Goal: Transaction & Acquisition: Purchase product/service

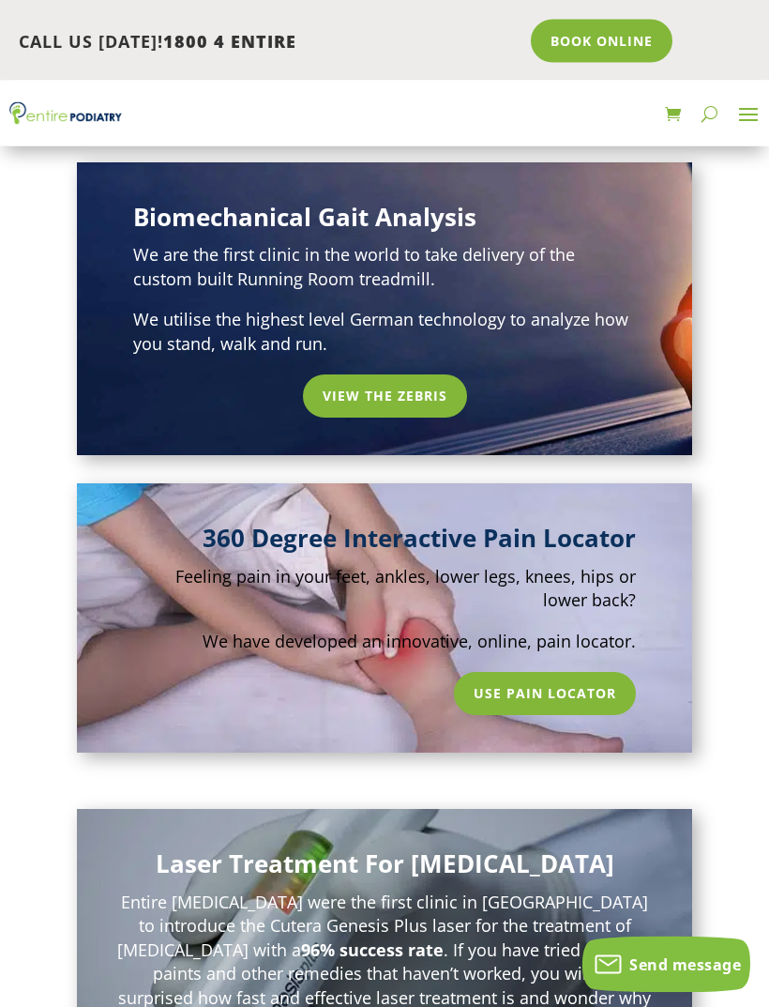
scroll to position [1253, 0]
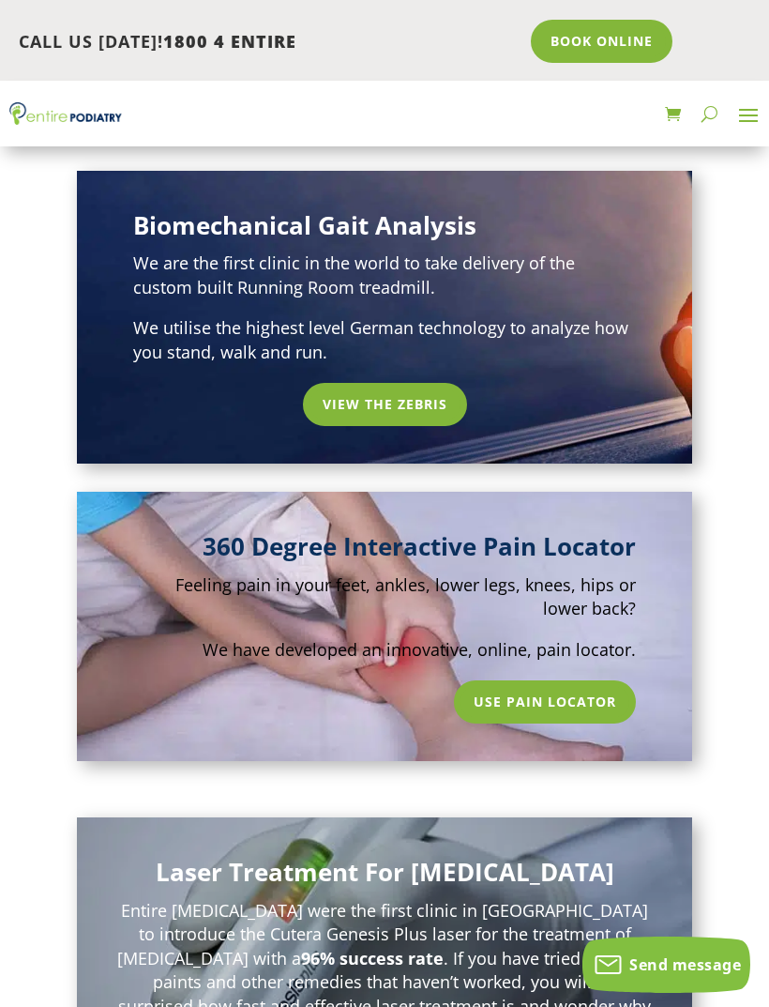
click at [742, 118] on span at bounding box center [749, 114] width 30 height 30
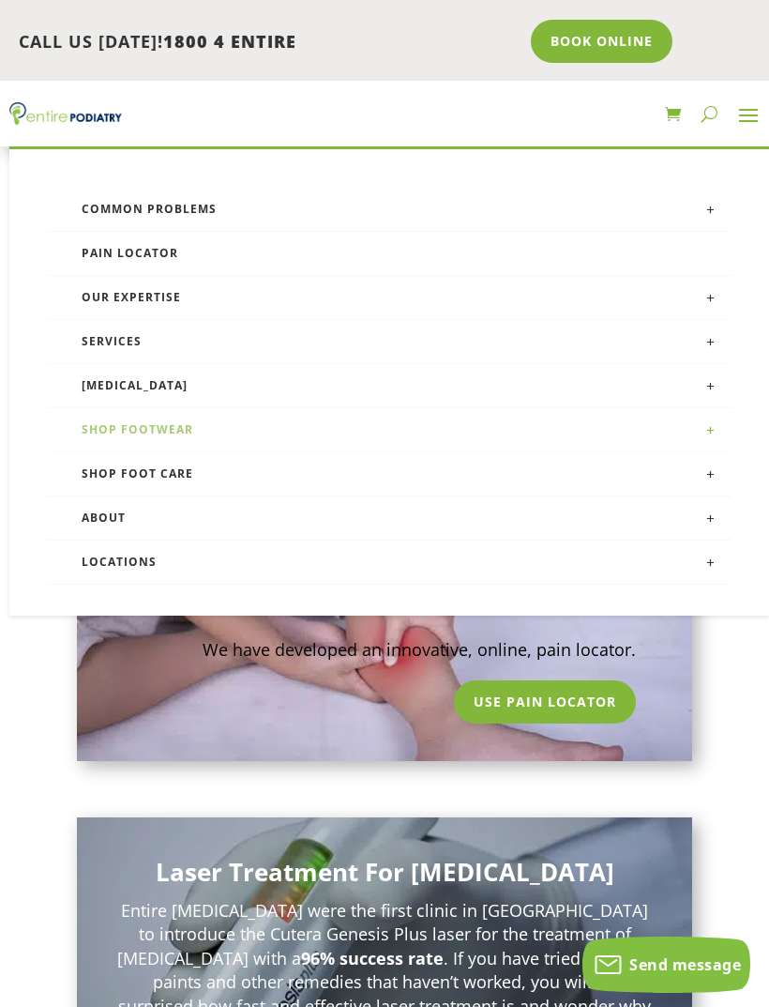
click at [126, 432] on link "Shop Footwear" at bounding box center [390, 430] width 684 height 44
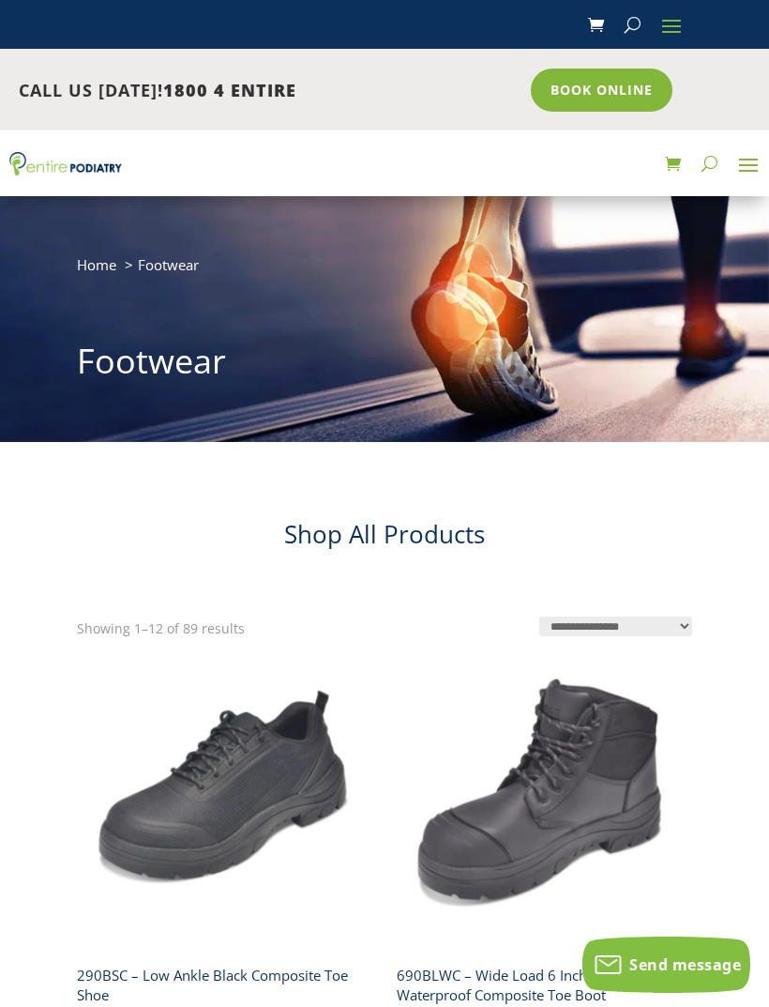
click at [716, 159] on button "button" at bounding box center [710, 163] width 16 height 30
click at [181, 173] on input "search" at bounding box center [435, 166] width 571 height 14
type input "*****"
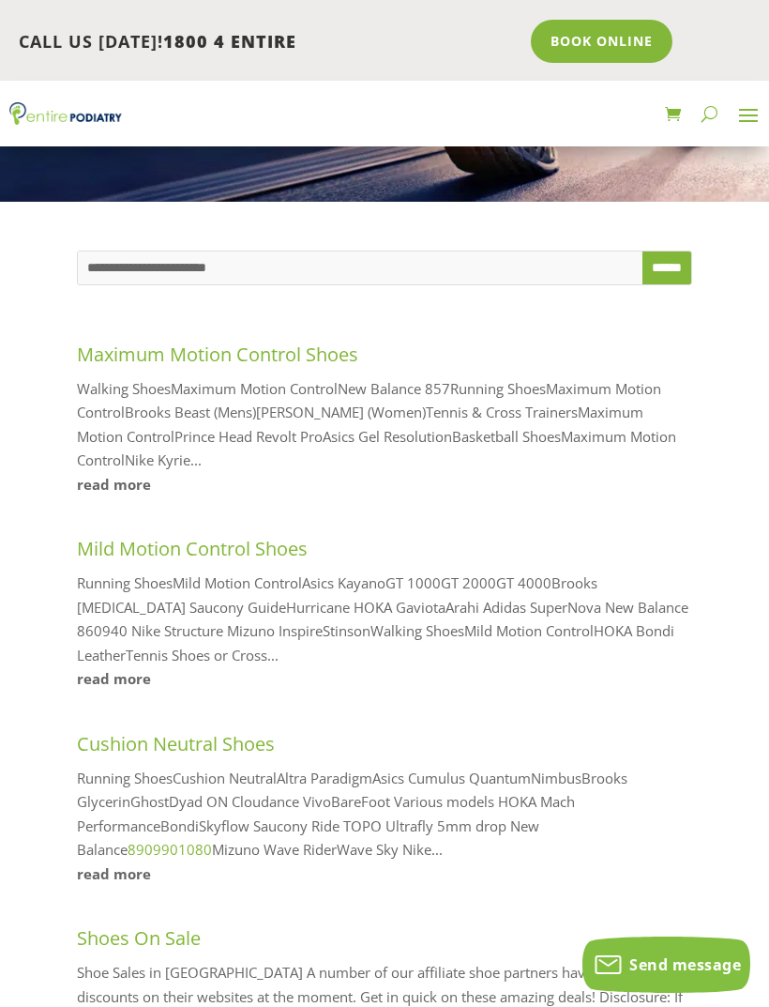
scroll to position [242, 0]
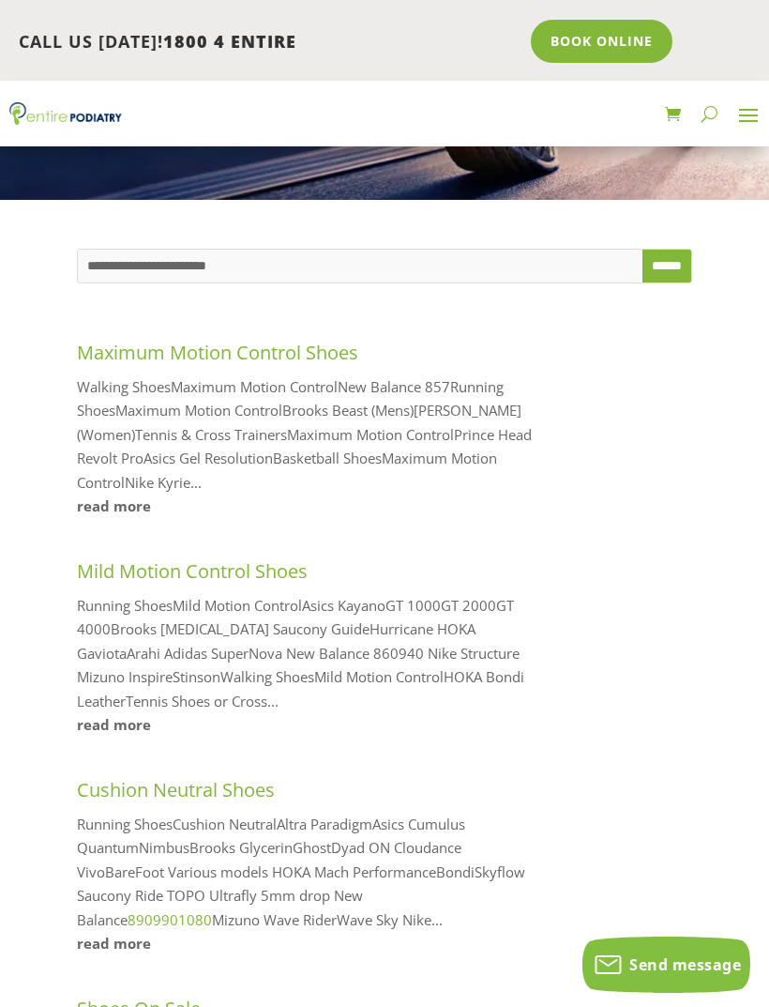
click at [119, 722] on link "read more" at bounding box center [308, 725] width 462 height 24
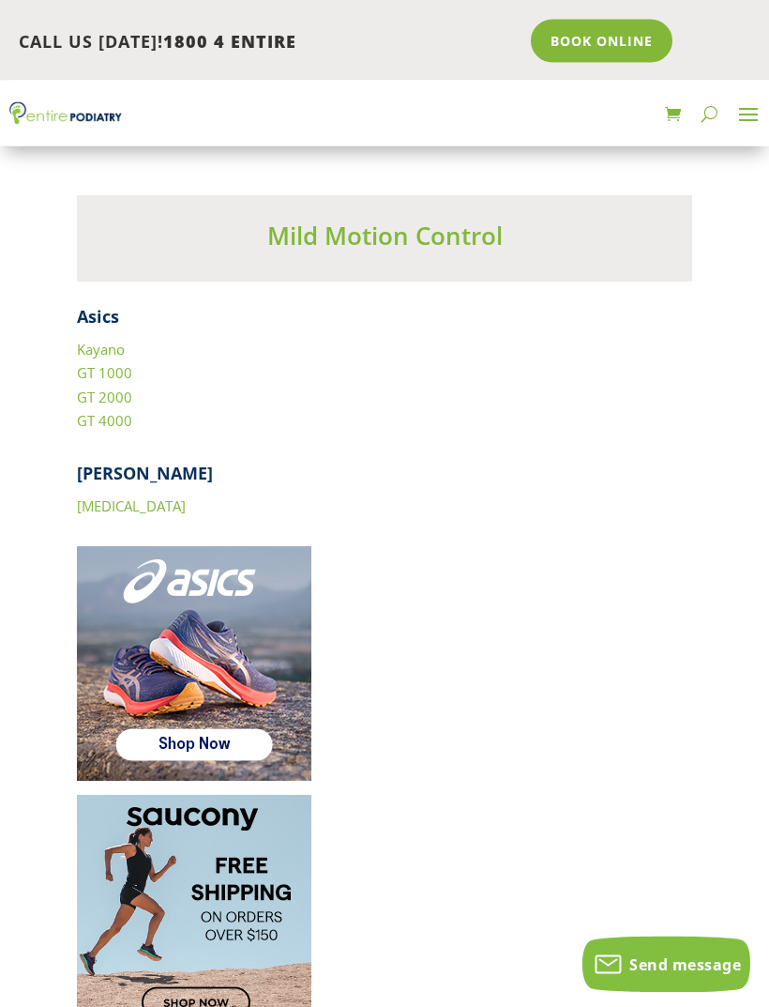
scroll to position [390, 0]
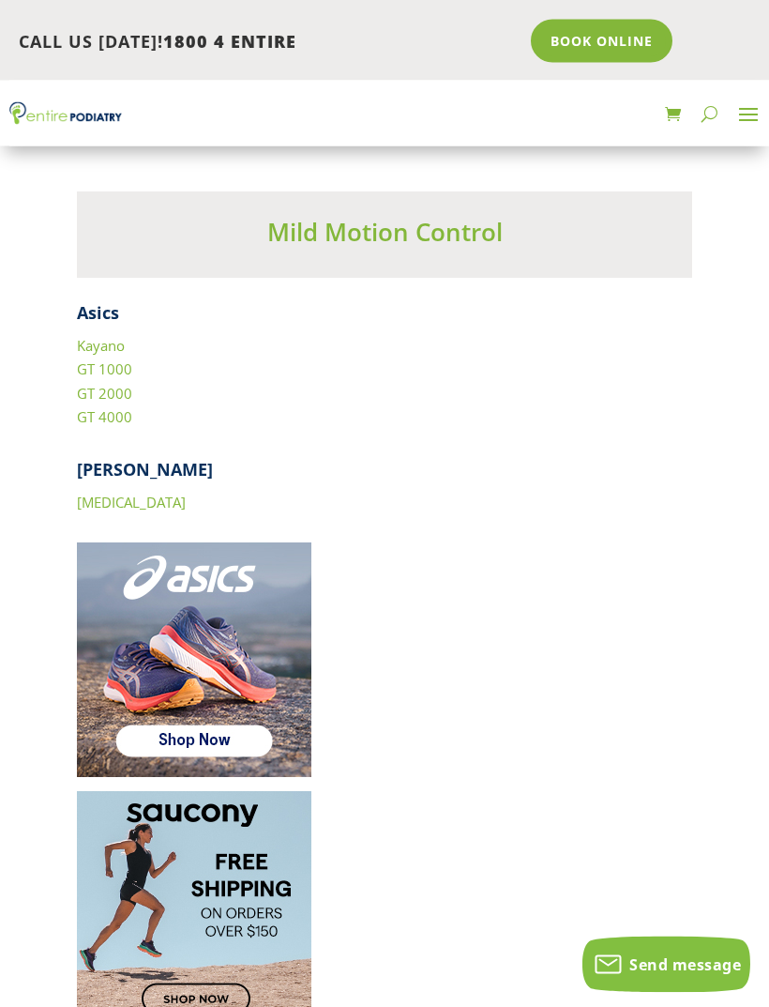
click at [211, 621] on img at bounding box center [194, 660] width 235 height 235
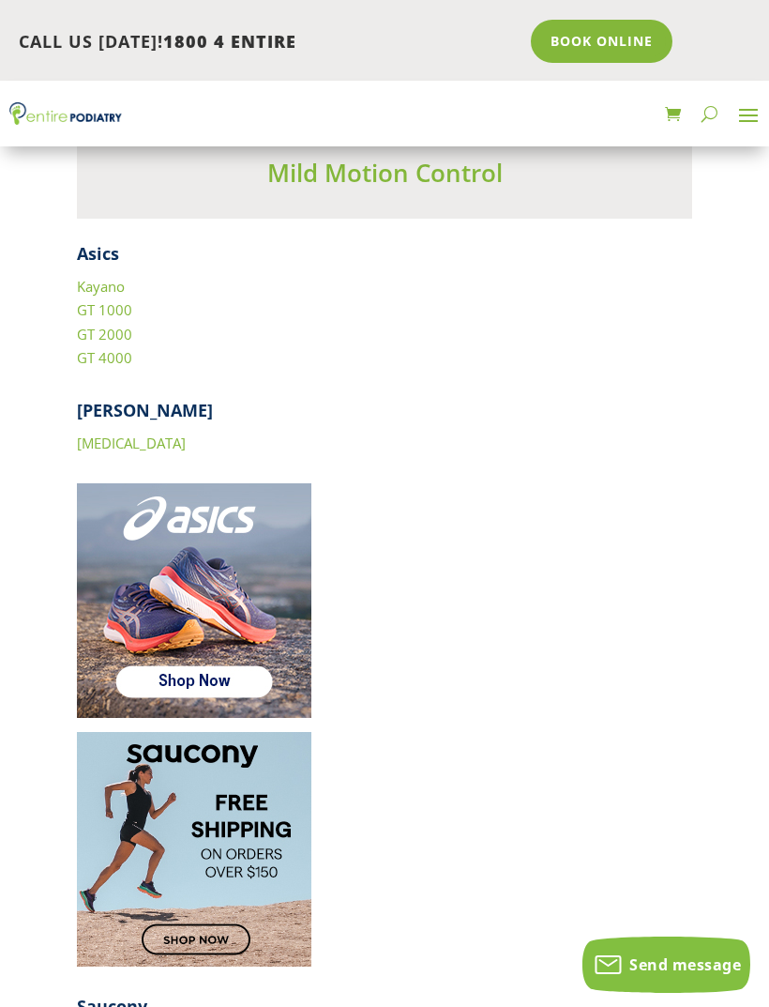
scroll to position [451, 0]
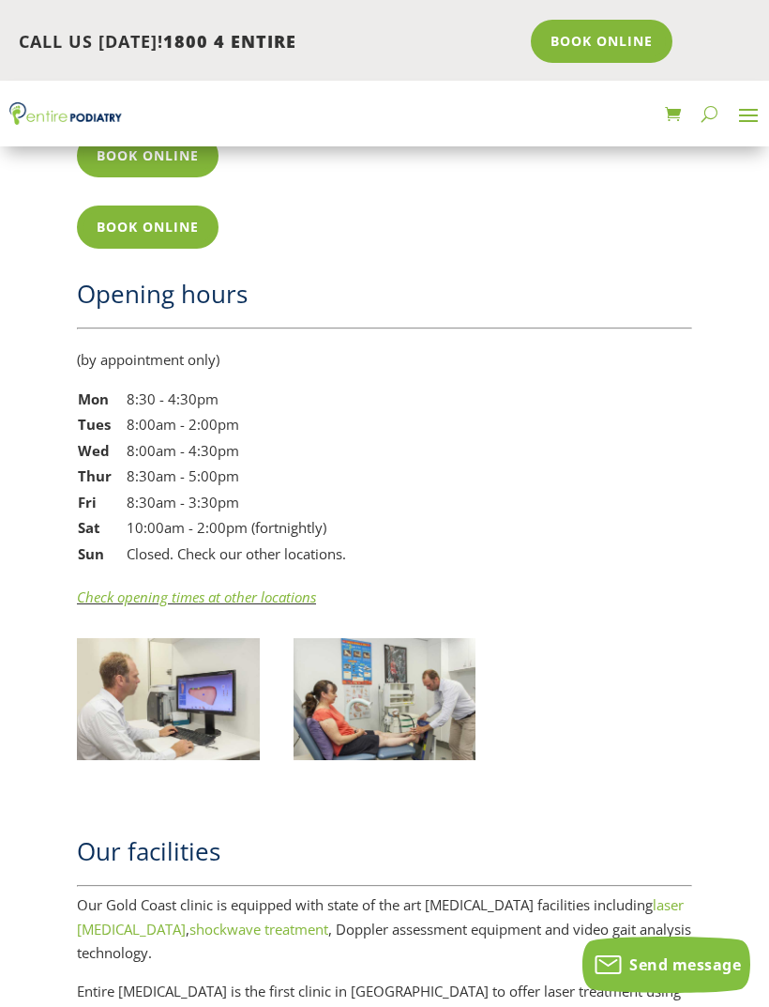
scroll to position [1737, 0]
